Goal: Information Seeking & Learning: Check status

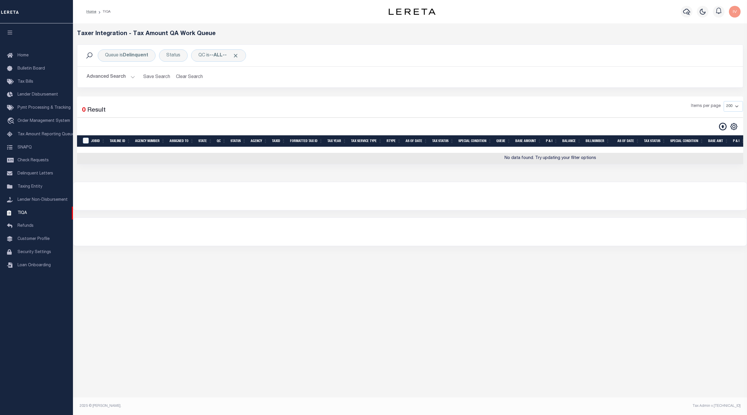
select select "200"
drag, startPoint x: 209, startPoint y: 320, endPoint x: 210, endPoint y: 313, distance: 7.1
click at [210, 320] on div "Loading... Taxer Integration - Tax Amount QA Work Queue Queue is Delinquent Sta…" at bounding box center [410, 209] width 674 height 373
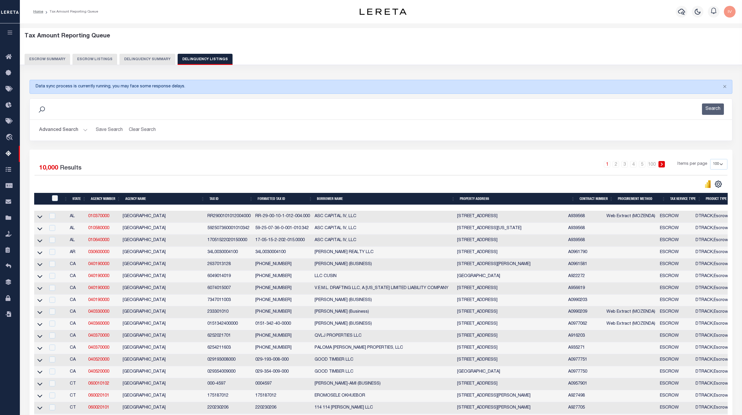
click at [144, 60] on button "Delinquency Summary" at bounding box center [147, 59] width 56 height 11
click at [145, 56] on button "Delinquency Summary" at bounding box center [147, 59] width 56 height 11
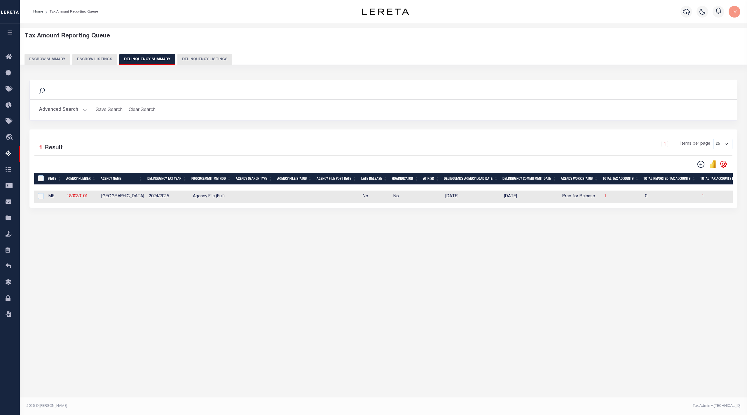
click at [89, 111] on h2 "Advanced Search Save Search Clear Search SummaryGridWrapper_dynamictable_____De…" at bounding box center [383, 109] width 698 height 11
click at [85, 107] on button "Advanced Search" at bounding box center [63, 109] width 48 height 11
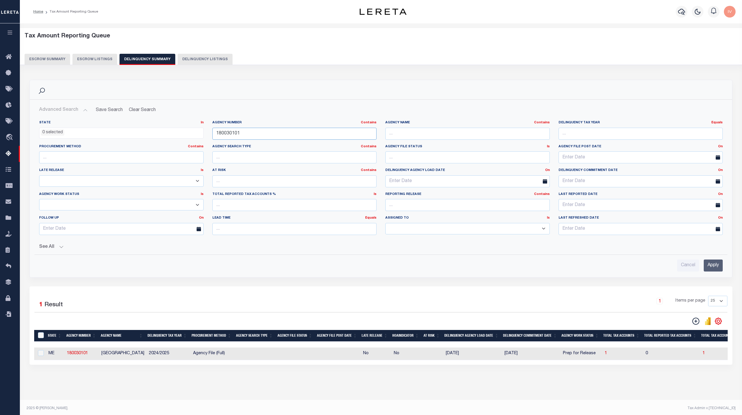
click at [305, 131] on input "180030101" at bounding box center [294, 134] width 164 height 12
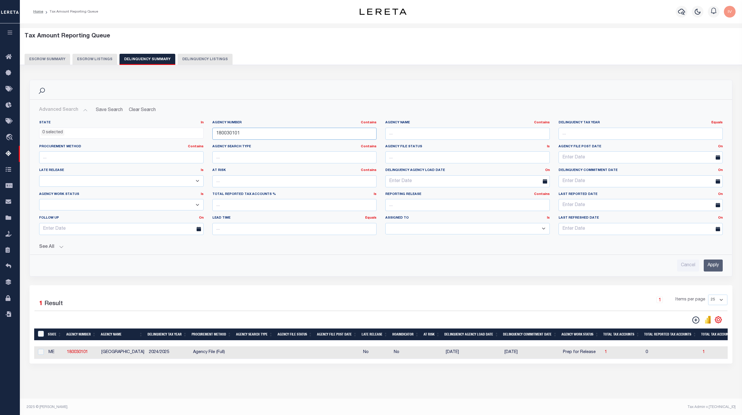
click at [305, 131] on input "180030101" at bounding box center [294, 134] width 164 height 12
paste input "457102300"
type input "457102300"
click at [713, 267] on input "Apply" at bounding box center [712, 265] width 19 height 12
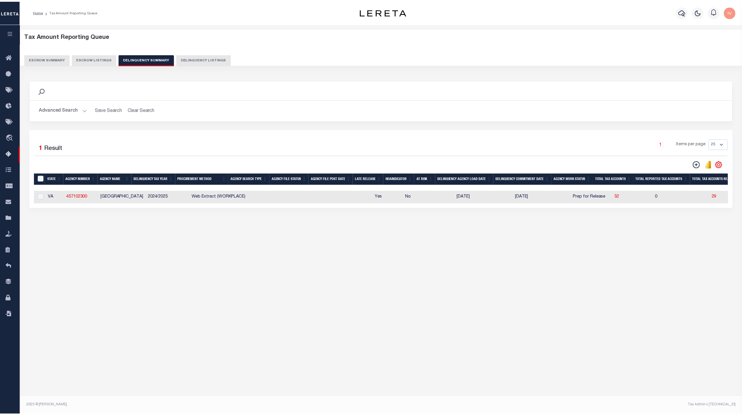
scroll to position [0, 78]
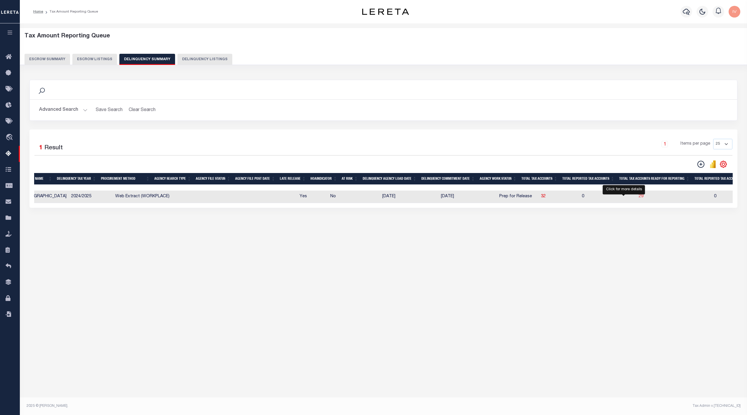
click at [639, 197] on span "29" at bounding box center [641, 196] width 5 height 4
select select "100"
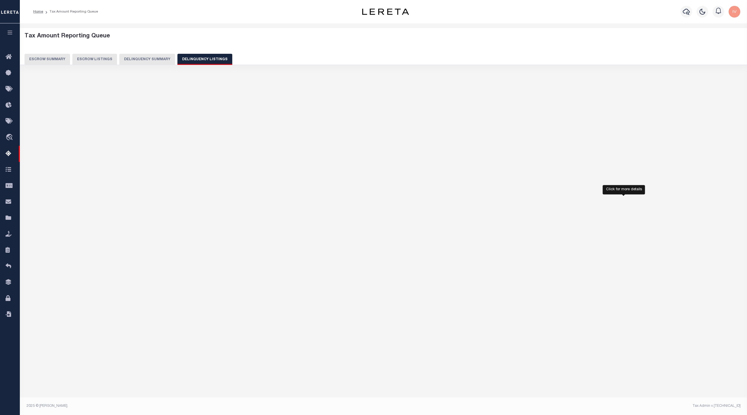
select select "100"
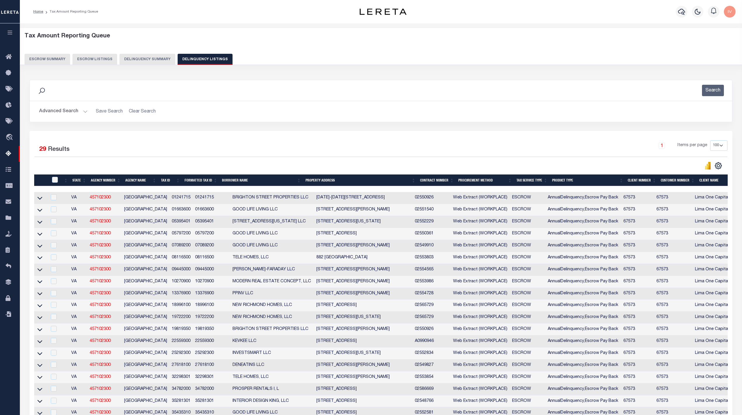
click at [169, 179] on th "Tax ID" at bounding box center [171, 180] width 24 height 12
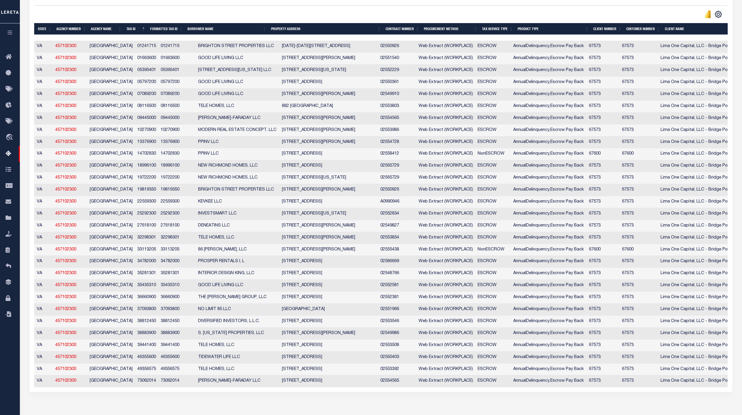
scroll to position [0, 0]
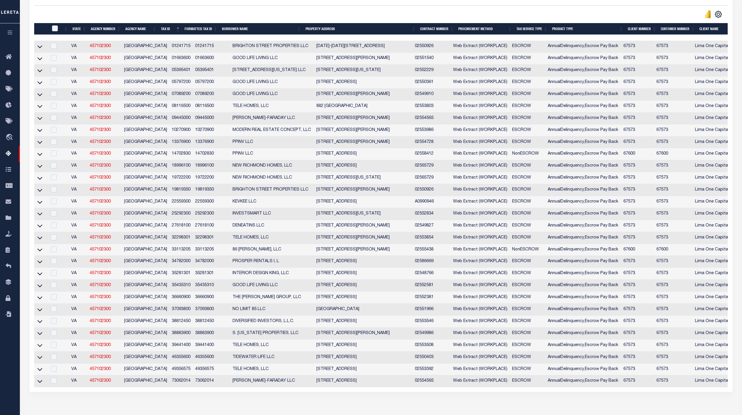
click at [169, 218] on td "25292300" at bounding box center [181, 214] width 24 height 12
checkbox input "false"
copy td "25292300"
click at [41, 215] on icon at bounding box center [39, 214] width 5 height 3
